Goal: Task Accomplishment & Management: Manage account settings

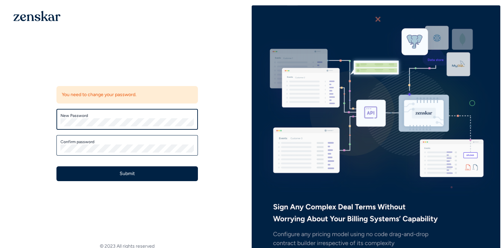
click at [503, 121] on com-1password-button at bounding box center [503, 123] width 0 height 237
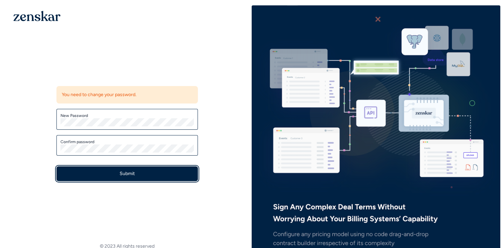
click at [139, 174] on button "Submit" at bounding box center [127, 173] width 142 height 15
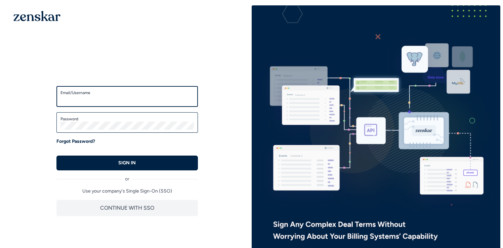
type input "**********"
